Goal: Navigation & Orientation: Find specific page/section

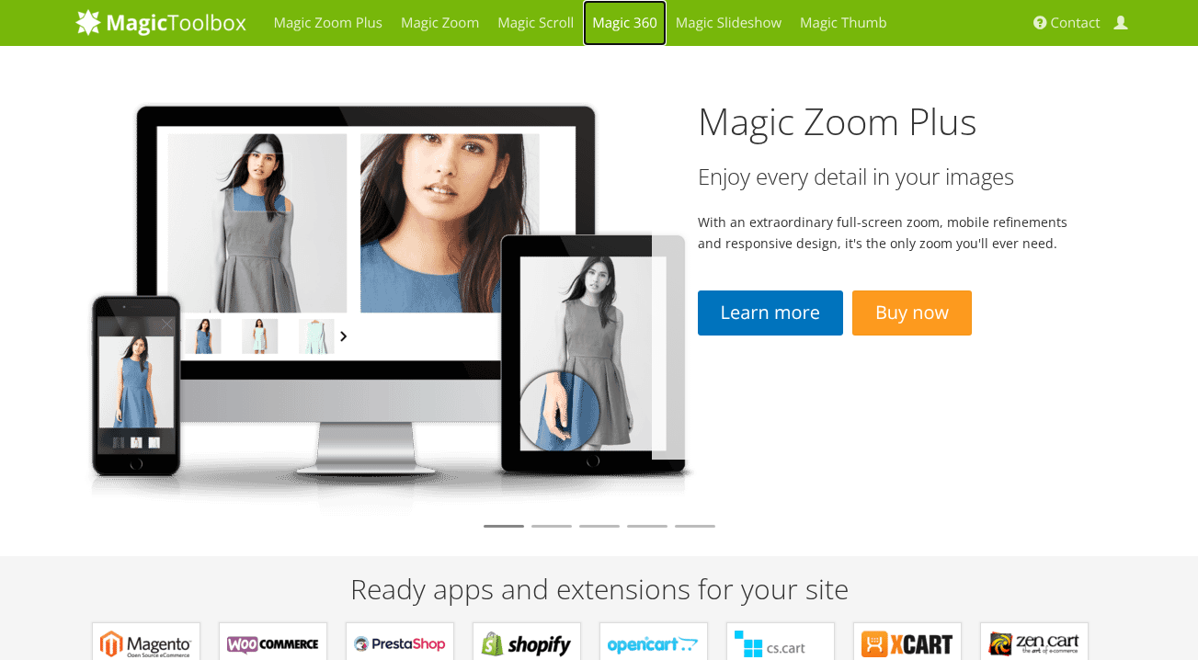
click at [620, 24] on link "Magic 360" at bounding box center [625, 23] width 84 height 46
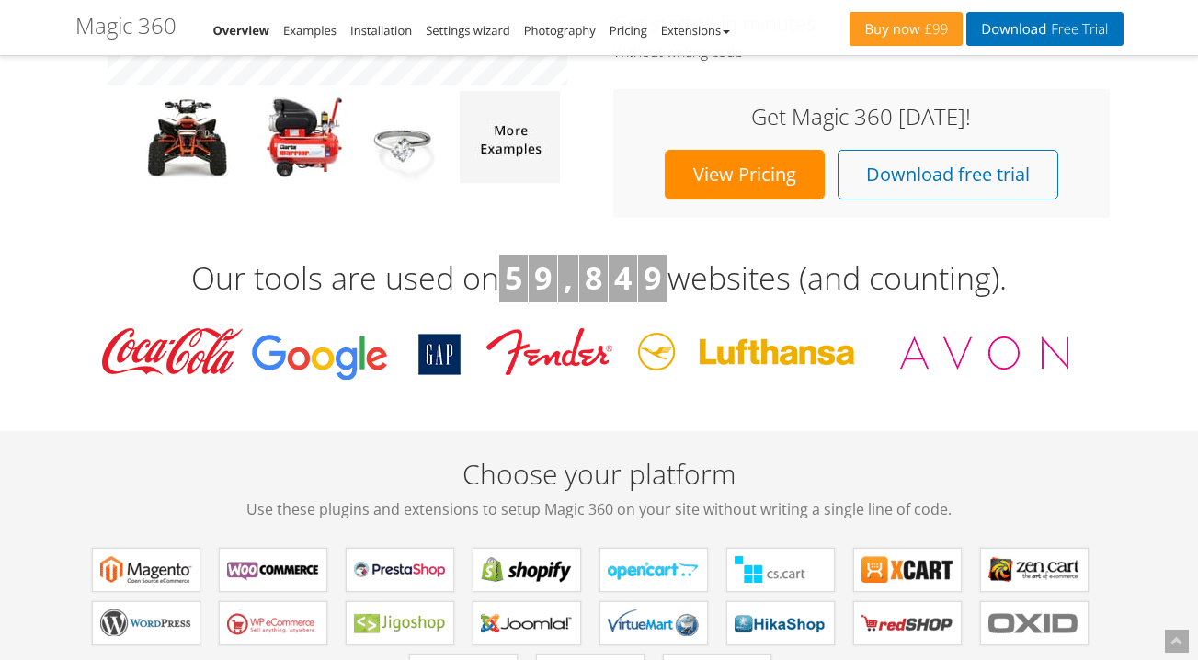
scroll to position [343, 0]
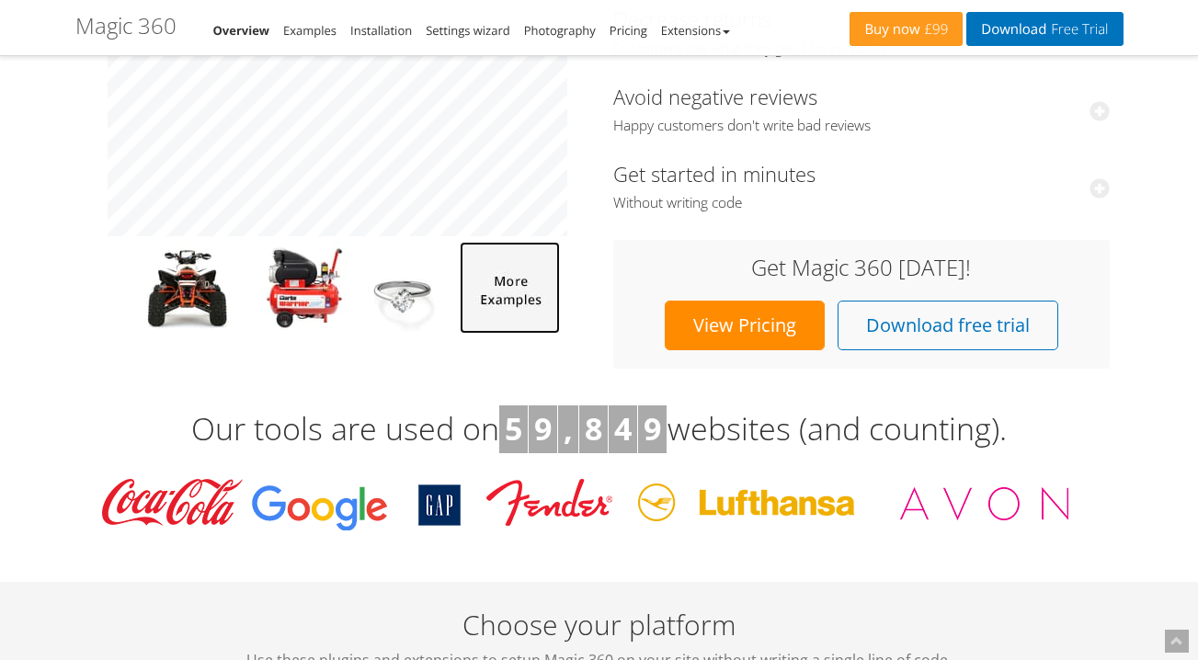
click at [512, 294] on img at bounding box center [510, 288] width 100 height 92
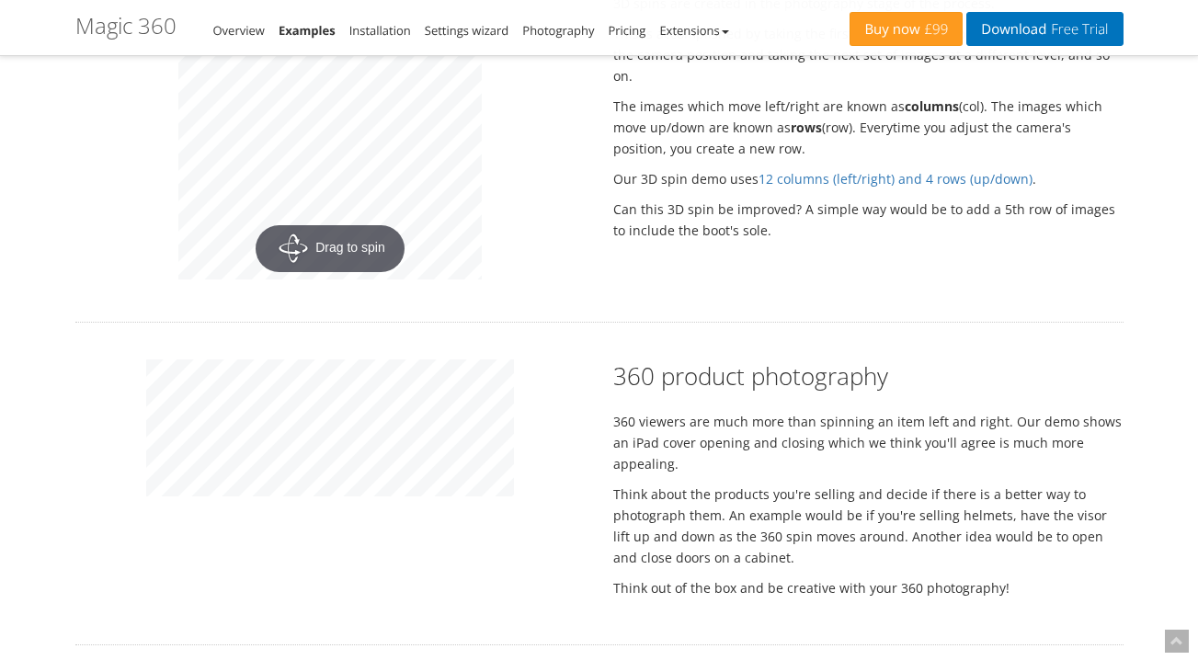
scroll to position [2242, 0]
